Goal: Task Accomplishment & Management: Manage account settings

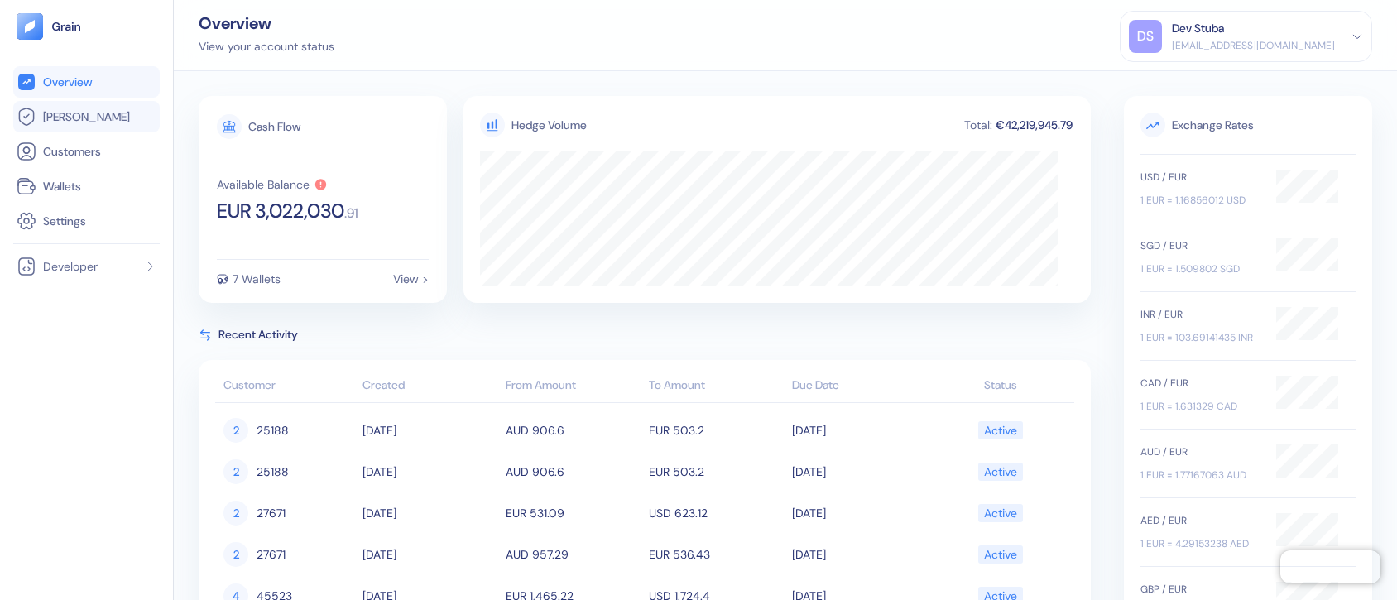
click at [106, 111] on link "Hedges" at bounding box center [87, 117] width 140 height 20
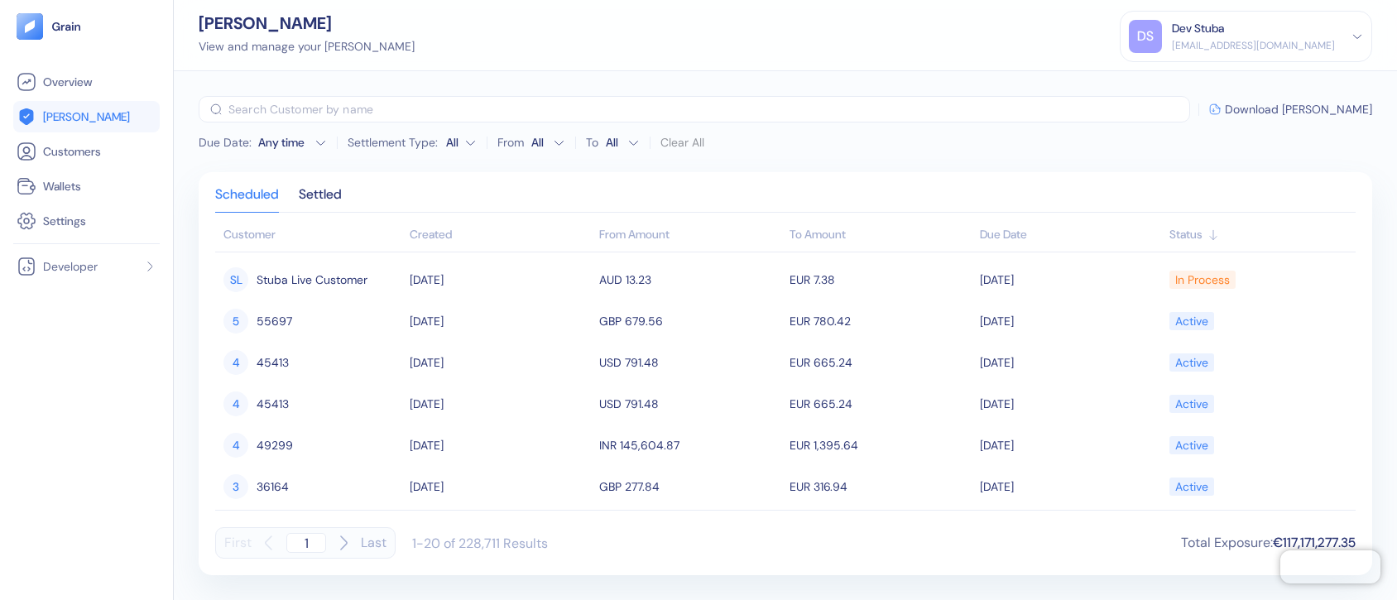
click at [1315, 111] on span "Download Hedges" at bounding box center [1298, 109] width 147 height 12
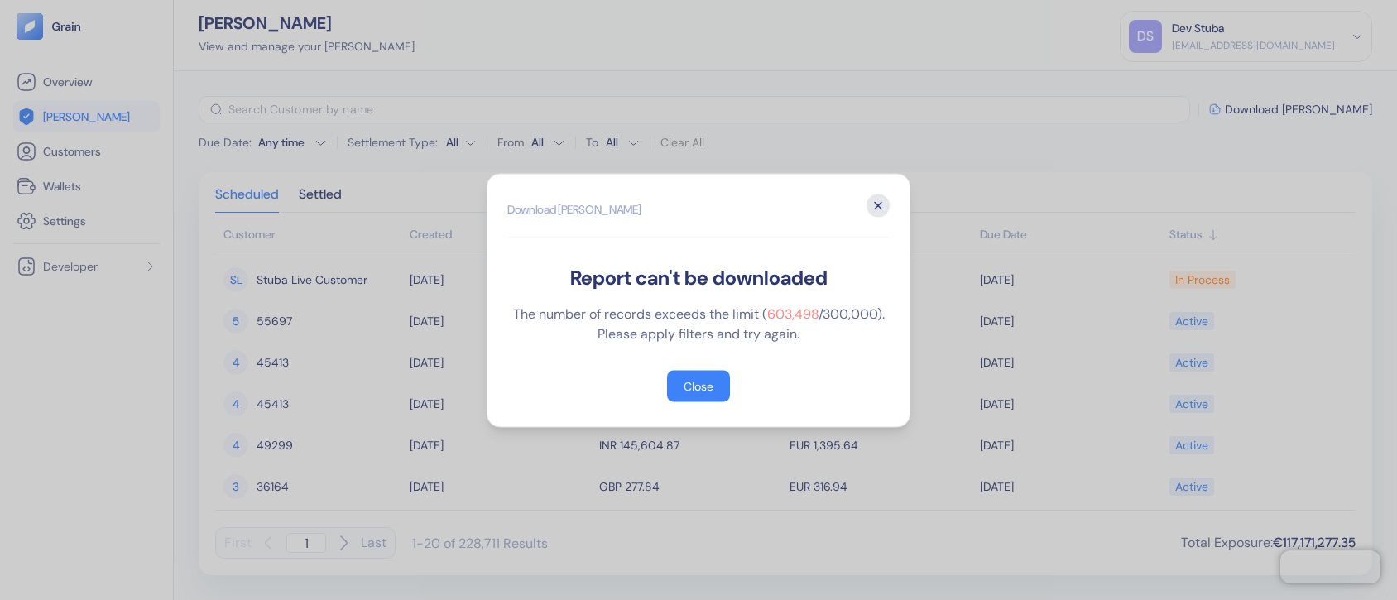
click at [877, 208] on icon "button" at bounding box center [877, 205] width 23 height 23
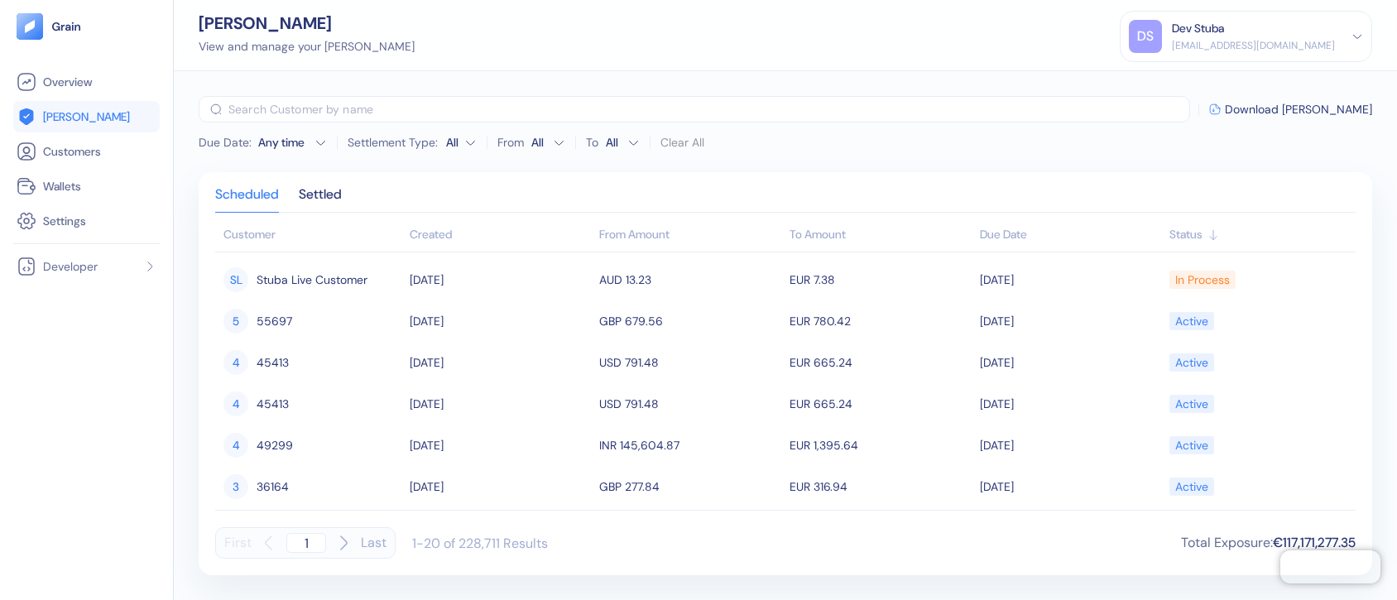
click at [1240, 38] on div "dev+stuba@grainfinance.co" at bounding box center [1253, 45] width 163 height 15
click at [1190, 71] on div "Sign Out" at bounding box center [1246, 77] width 234 height 27
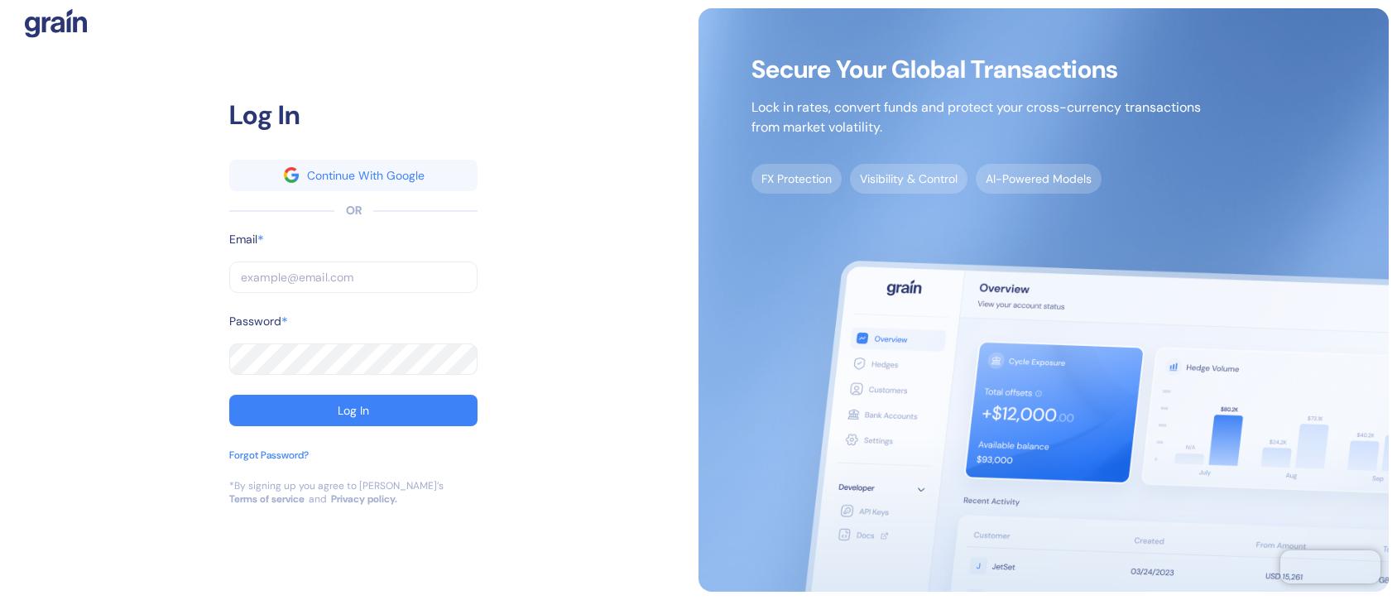
click at [271, 275] on input "text" at bounding box center [353, 276] width 248 height 31
type input "s"
type input "st"
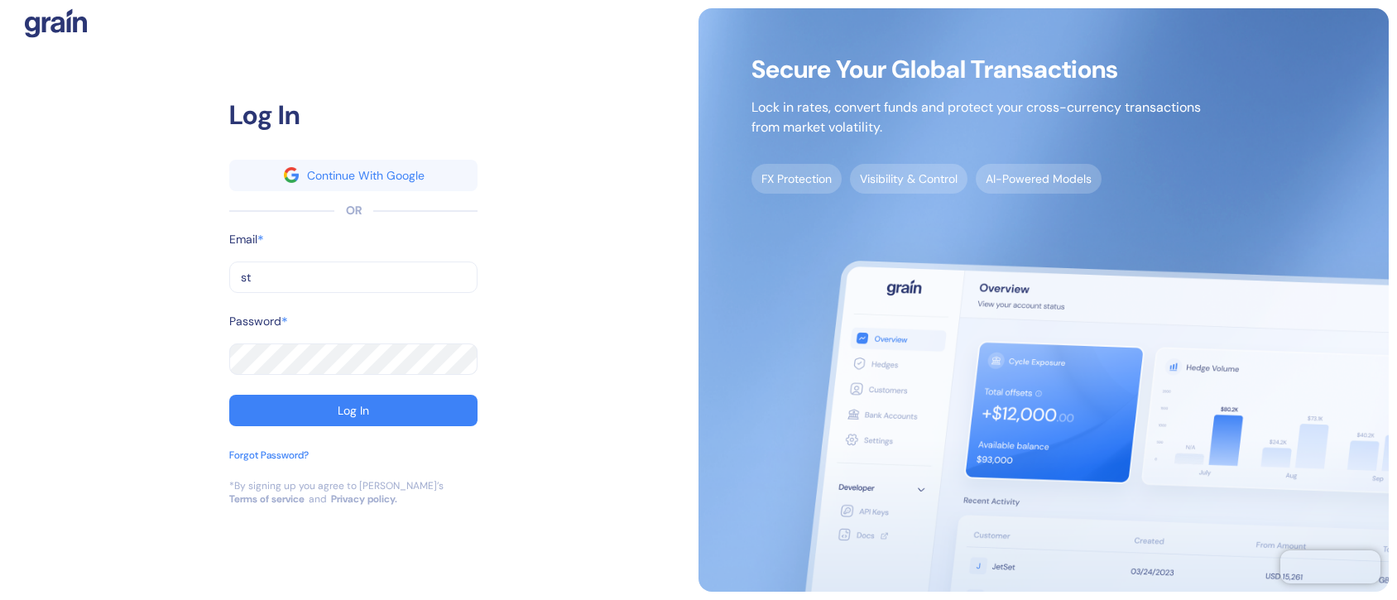
type input "stu"
type input "dev+stuba@grainfinance.co"
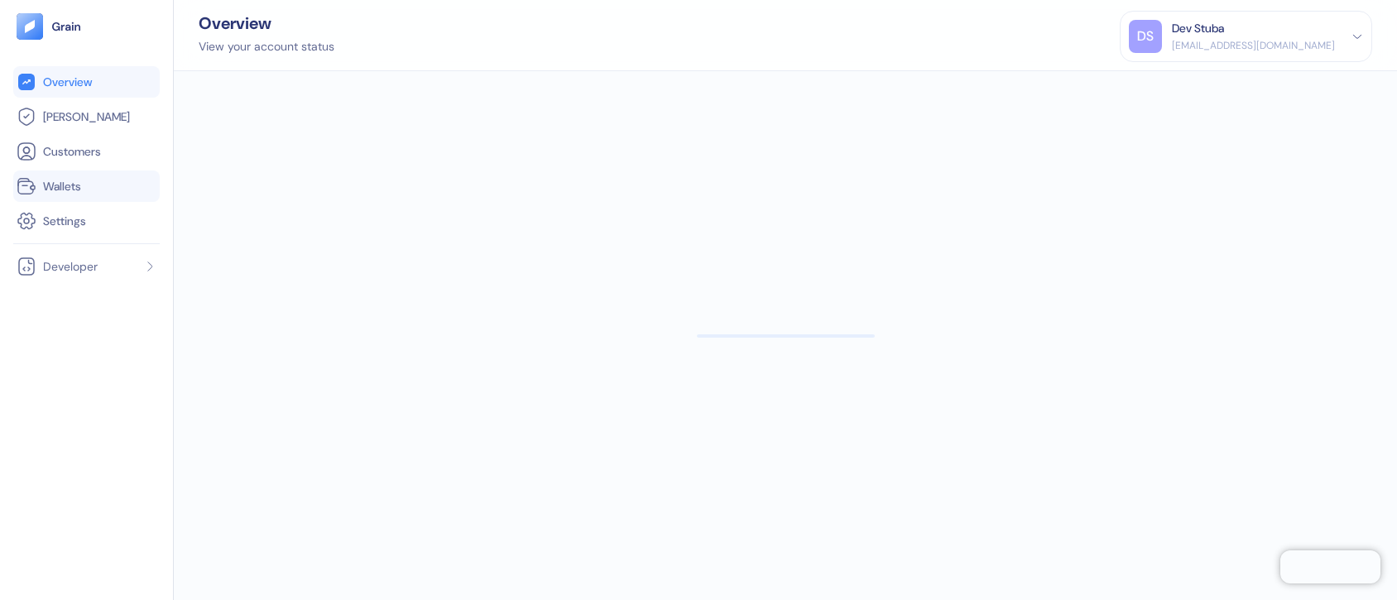
click at [55, 186] on span "Wallets" at bounding box center [62, 186] width 38 height 17
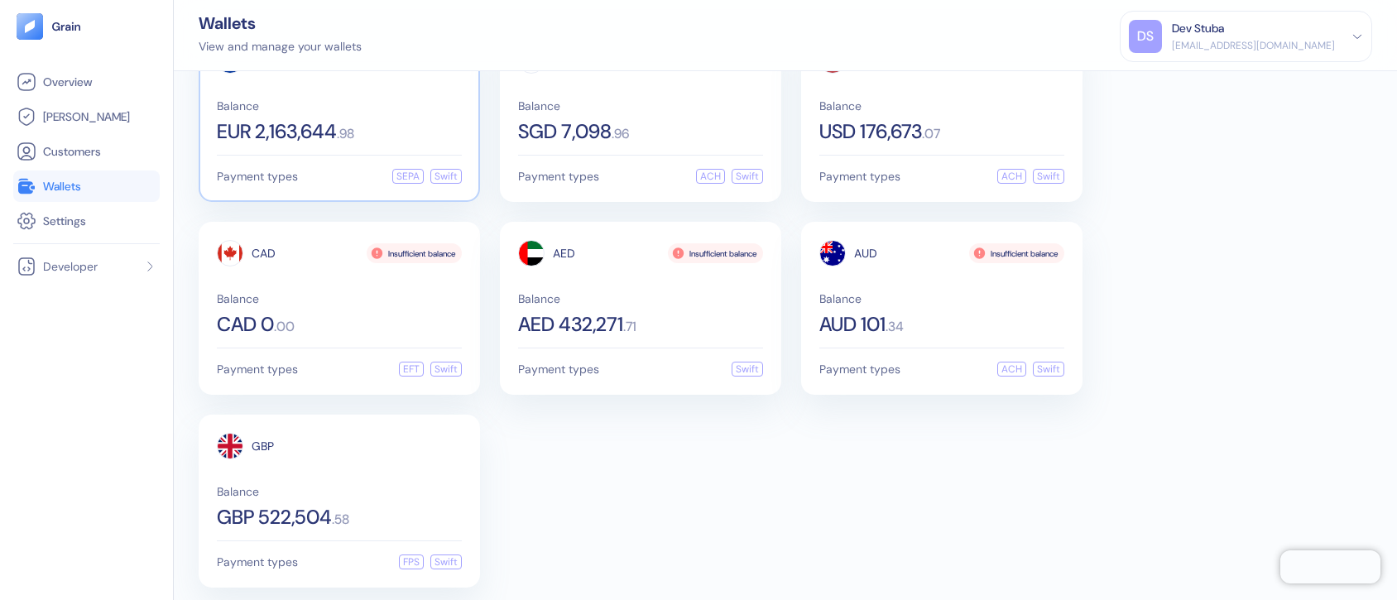
scroll to position [66, 0]
click at [1251, 49] on div "dev+stuba@grainfinance.co" at bounding box center [1253, 45] width 163 height 15
click at [1196, 82] on div "Sign Out" at bounding box center [1173, 82] width 46 height 17
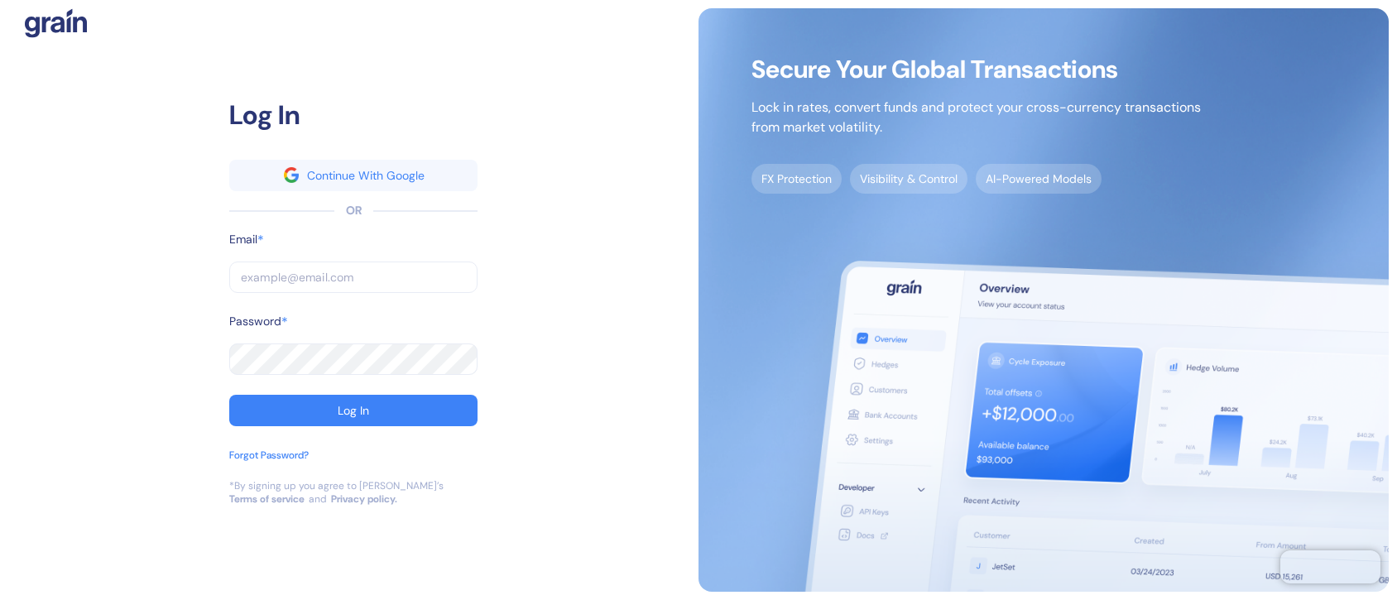
click at [356, 279] on input "text" at bounding box center [353, 276] width 248 height 31
type input "t"
type input "tr"
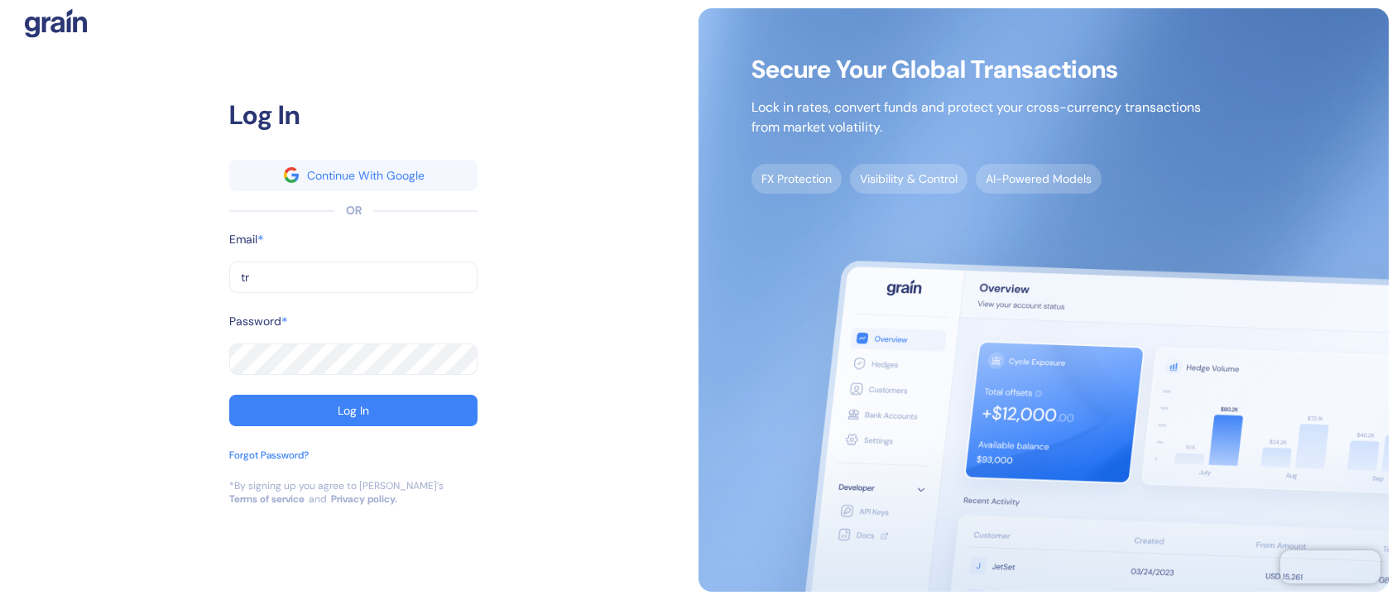
type input "tra"
type input "[EMAIL_ADDRESS][DOMAIN_NAME]"
